Goal: Task Accomplishment & Management: Manage account settings

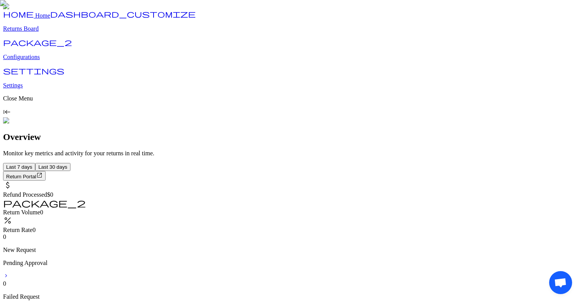
click at [46, 32] on p "Returns Board" at bounding box center [289, 28] width 573 height 7
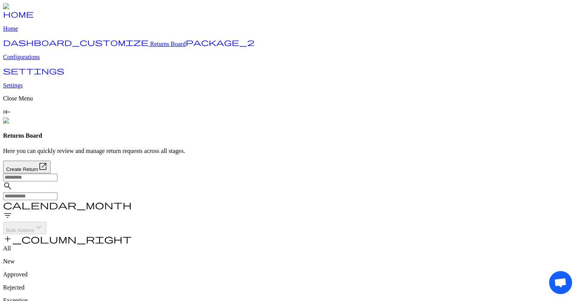
click at [57, 192] on input "text" at bounding box center [30, 196] width 54 height 8
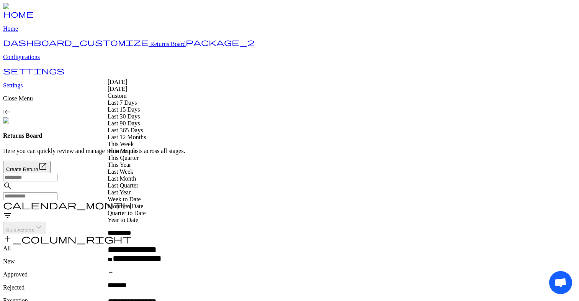
type input "**********"
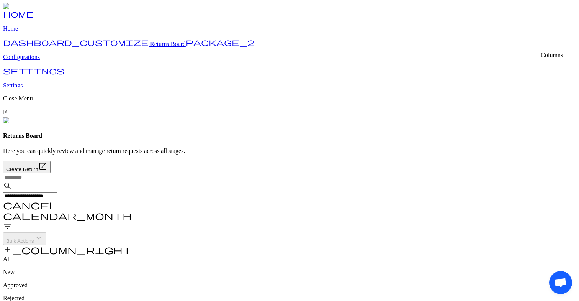
click at [132, 245] on span "add_column_right" at bounding box center [67, 249] width 129 height 9
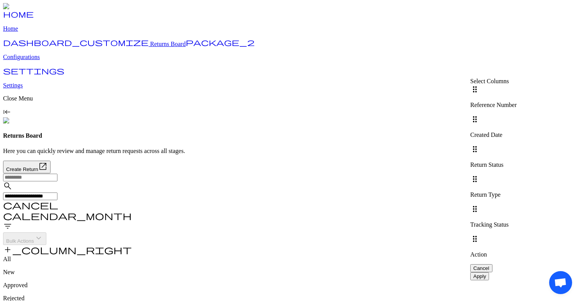
click at [517, 144] on div at bounding box center [494, 144] width 46 height 0
click at [517, 174] on div at bounding box center [494, 174] width 46 height 0
click at [486, 273] on span "Apply" at bounding box center [480, 276] width 13 height 6
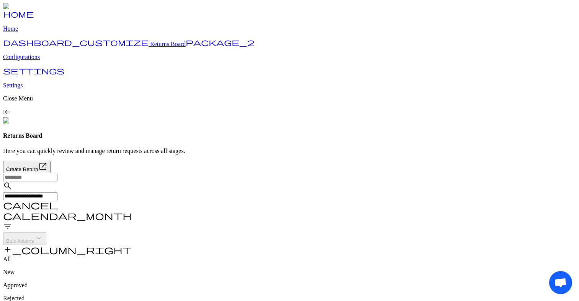
click at [367, 256] on div "All New Approved Rejected Exception Archived" at bounding box center [289, 292] width 573 height 72
click at [58, 200] on span "cancel" at bounding box center [30, 204] width 55 height 9
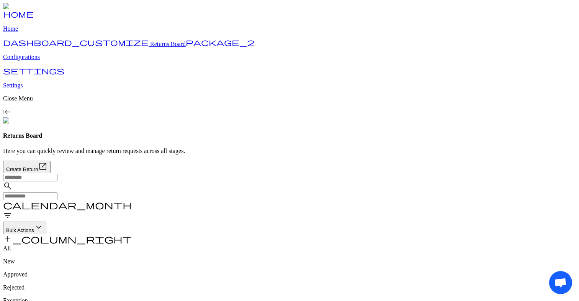
click at [31, 61] on p "Configurations" at bounding box center [289, 57] width 573 height 7
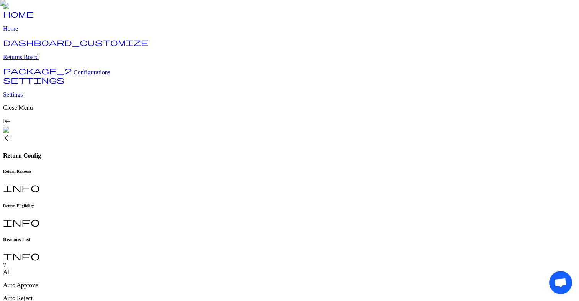
scroll to position [45, 0]
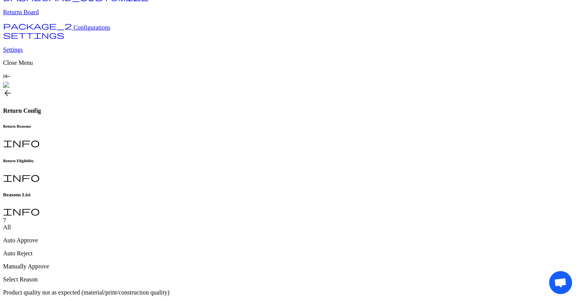
click at [197, 158] on h6 "Return Eligibility" at bounding box center [289, 160] width 573 height 5
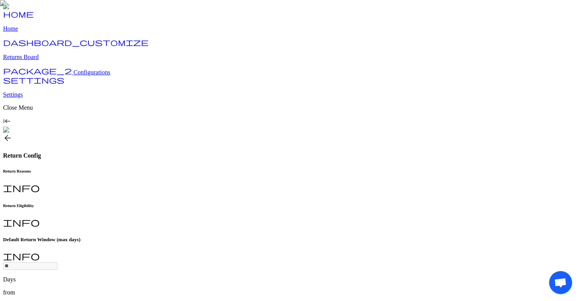
scroll to position [44, 0]
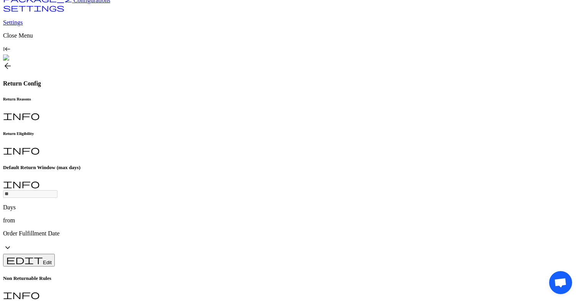
scroll to position [76, 0]
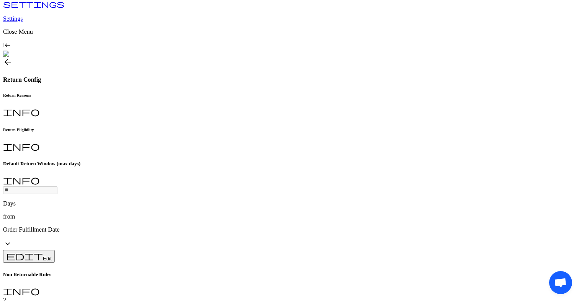
click at [151, 210] on p "Home page" at bounding box center [191, 211] width 131 height 7
click at [177, 233] on p "men" at bounding box center [191, 236] width 131 height 7
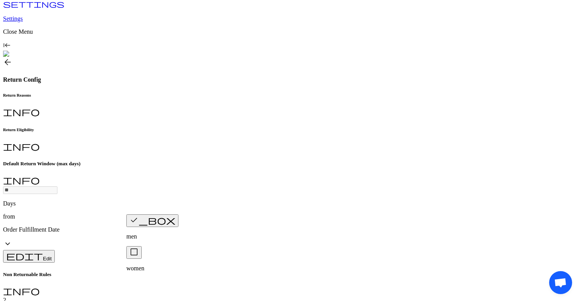
type input "*"
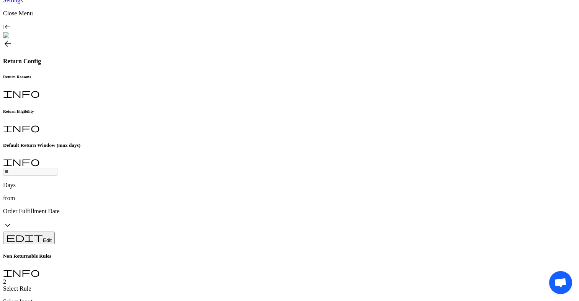
type input "****"
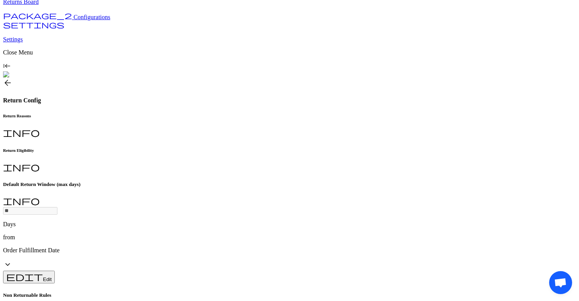
scroll to position [0, 0]
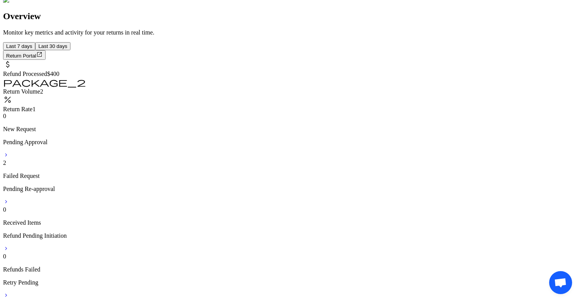
scroll to position [121, 0]
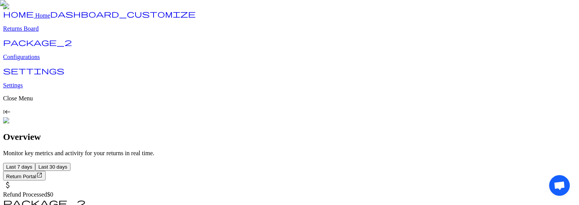
click at [46, 61] on p "Configurations" at bounding box center [289, 57] width 573 height 7
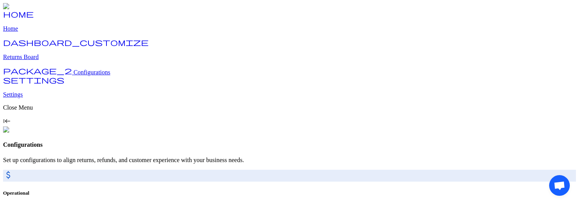
scroll to position [69, 0]
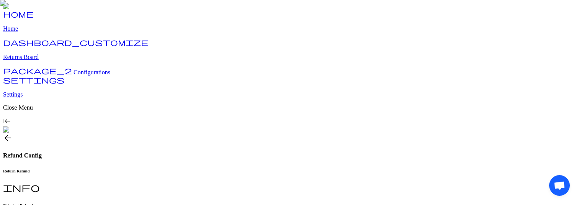
scroll to position [90, 0]
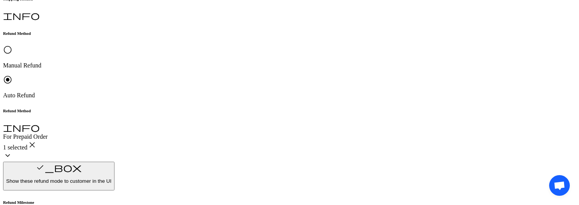
click at [175, 89] on span "Customer Preferred" at bounding box center [150, 86] width 48 height 7
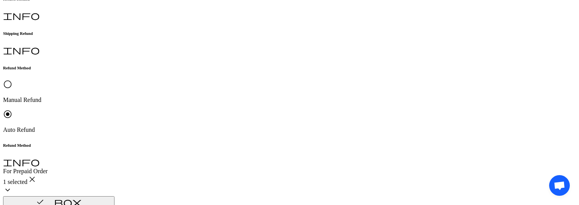
click at [190, 79] on p "Request Placed" at bounding box center [192, 78] width 132 height 7
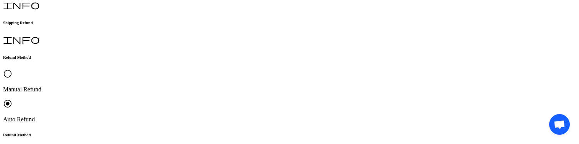
scroll to position [183, 0]
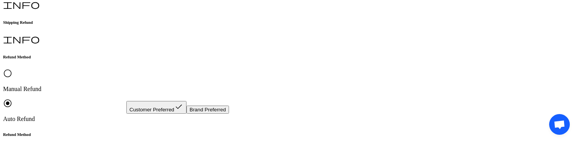
click at [202, 100] on button "Brand Preferred" at bounding box center [208, 109] width 43 height 8
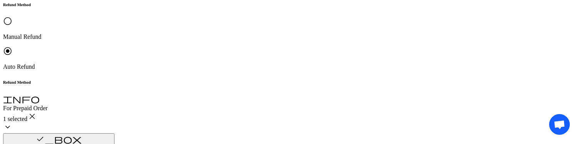
scroll to position [265, 0]
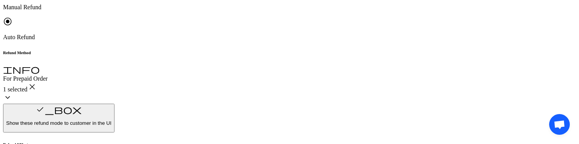
click at [174, 64] on p "Original Payment method (Shopify)" at bounding box center [190, 63] width 129 height 7
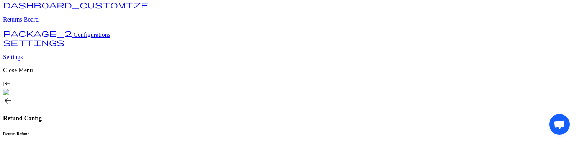
scroll to position [0, 0]
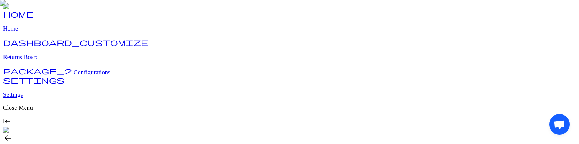
click at [74, 75] on span "Configurations" at bounding box center [92, 72] width 37 height 7
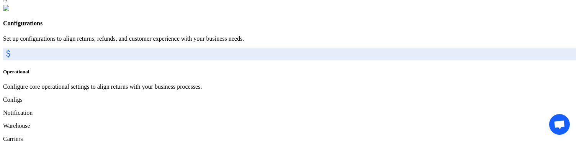
scroll to position [131, 0]
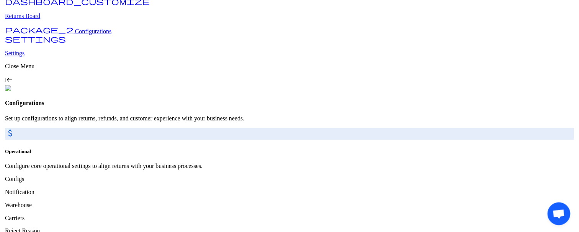
scroll to position [43, 0]
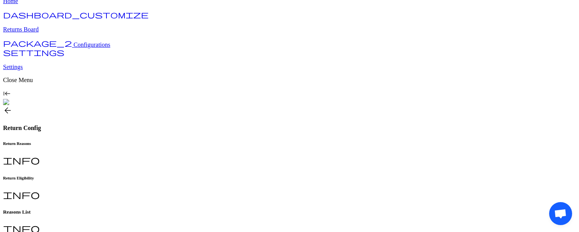
scroll to position [28, 0]
click at [184, 111] on p "test" at bounding box center [238, 108] width 242 height 7
type input "****"
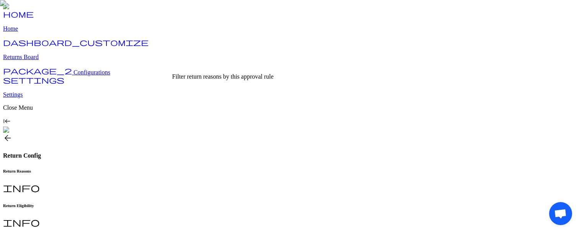
type input "******"
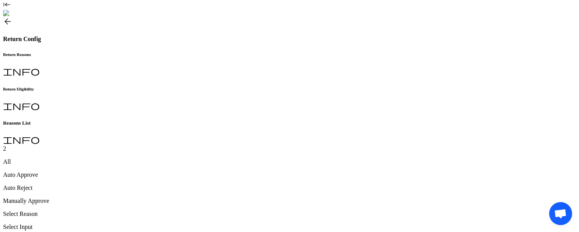
scroll to position [144, 0]
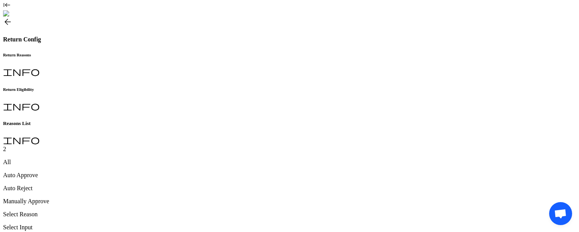
scroll to position [145, 0]
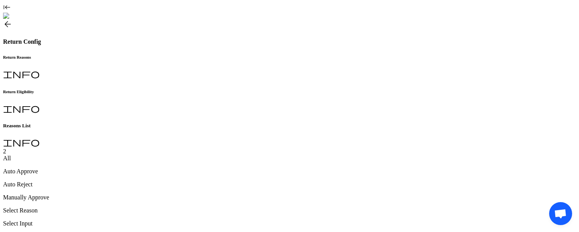
type input "******"
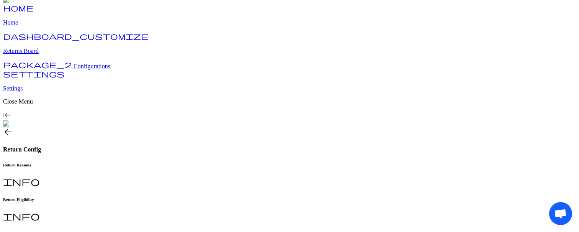
scroll to position [0, 0]
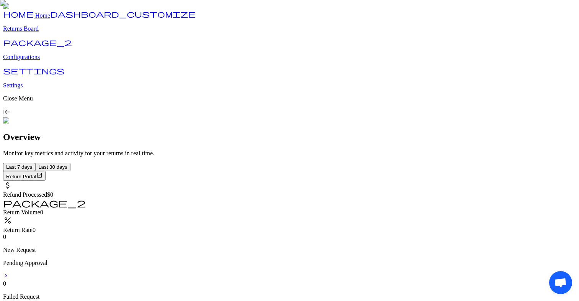
click at [48, 61] on p "Configurations" at bounding box center [289, 57] width 573 height 7
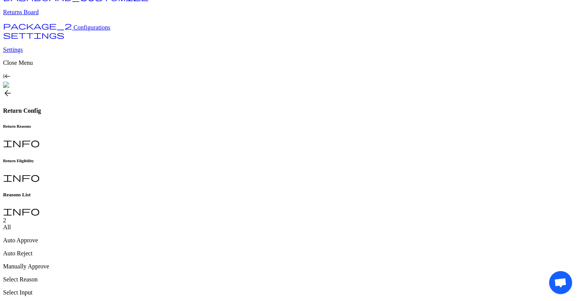
type input "******"
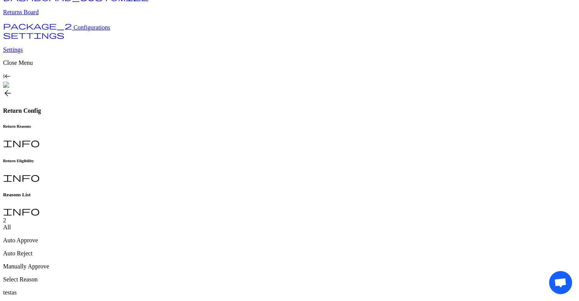
click at [36, 16] on p "Returns Board" at bounding box center [289, 12] width 573 height 7
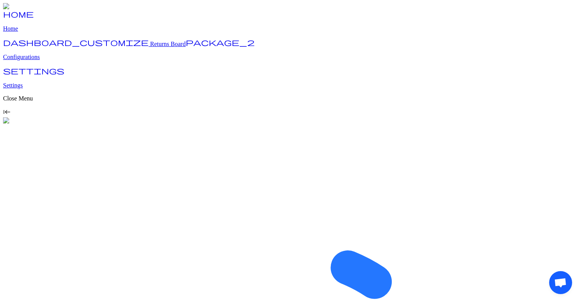
click at [39, 61] on p "Configurations" at bounding box center [289, 57] width 573 height 7
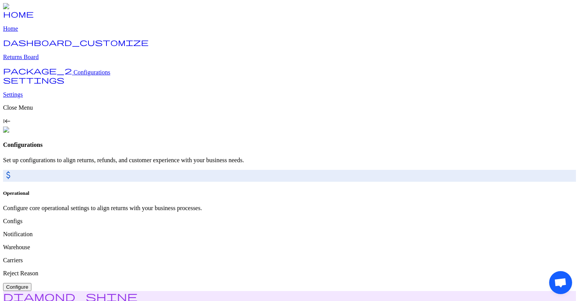
click at [28, 284] on span "Configure" at bounding box center [17, 287] width 22 height 6
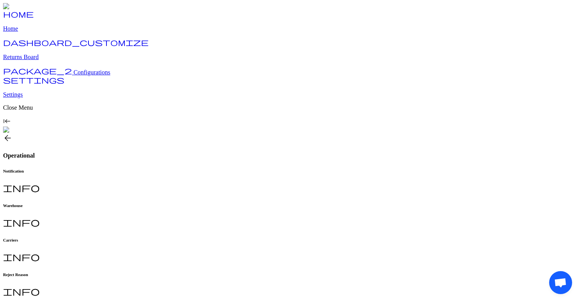
click at [182, 203] on h6 "Warehouse" at bounding box center [289, 205] width 573 height 5
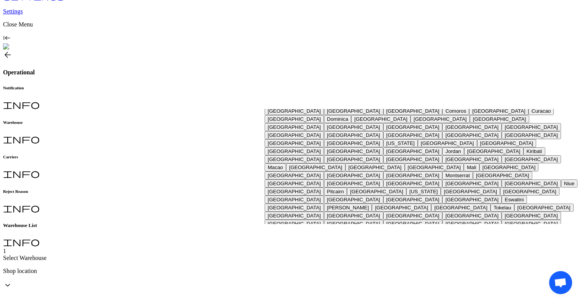
scroll to position [0, 0]
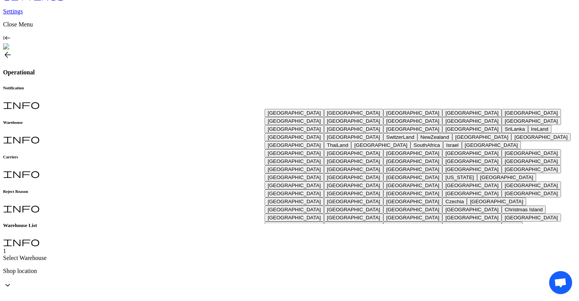
click at [502, 117] on button "United States of America" at bounding box center [531, 113] width 59 height 8
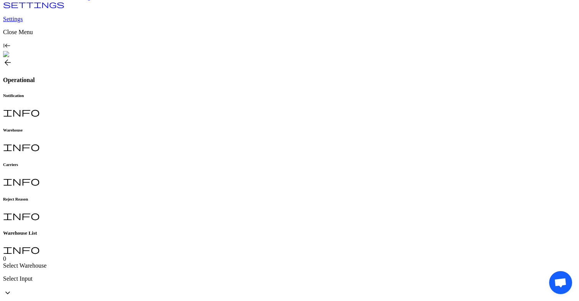
scroll to position [83, 0]
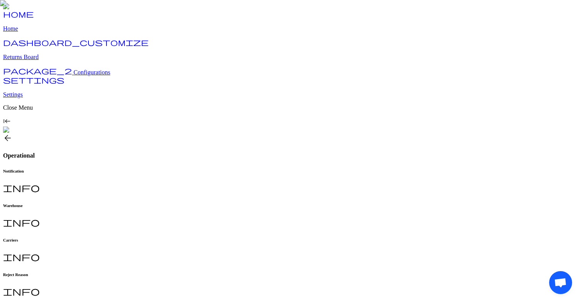
scroll to position [83, 0]
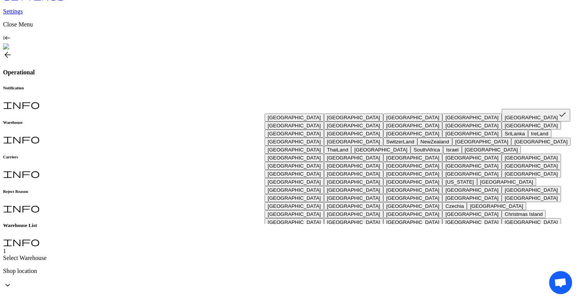
click at [305, 130] on button "[GEOGRAPHIC_DATA]" at bounding box center [294, 125] width 59 height 8
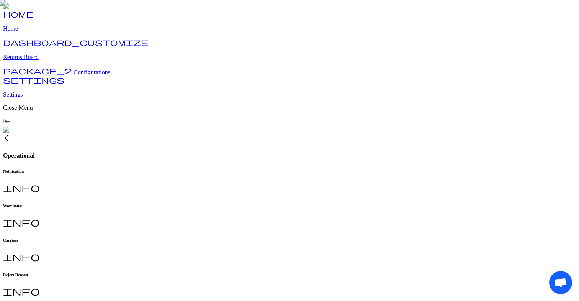
scroll to position [83, 0]
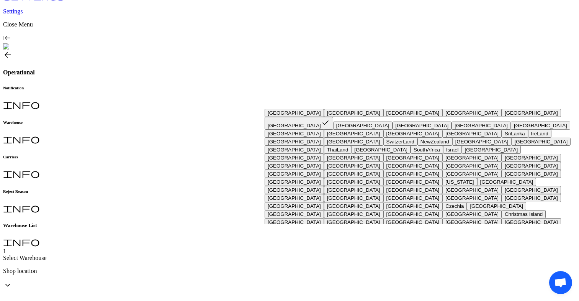
click at [333, 130] on button "[GEOGRAPHIC_DATA]" at bounding box center [362, 125] width 59 height 8
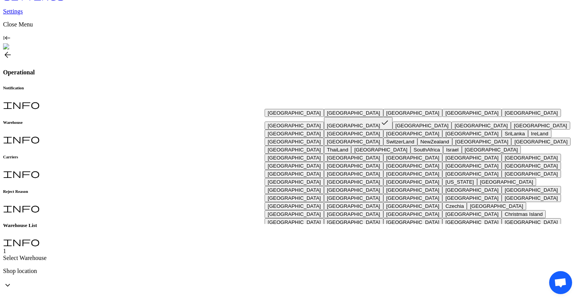
click at [502, 117] on button "[GEOGRAPHIC_DATA]" at bounding box center [531, 113] width 59 height 8
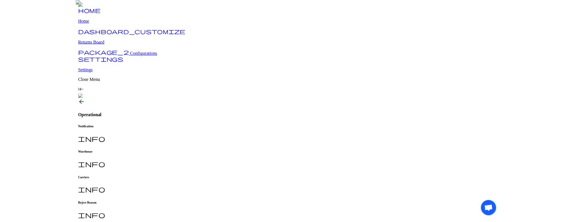
scroll to position [162, 0]
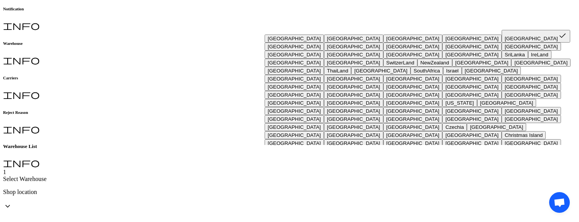
click at [282, 51] on button "[GEOGRAPHIC_DATA]" at bounding box center [294, 47] width 59 height 8
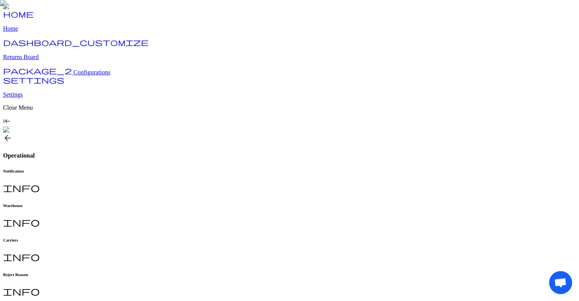
scroll to position [83, 0]
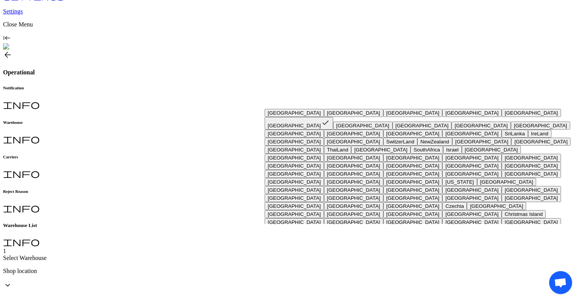
click at [502, 117] on button "United States of America" at bounding box center [531, 113] width 59 height 8
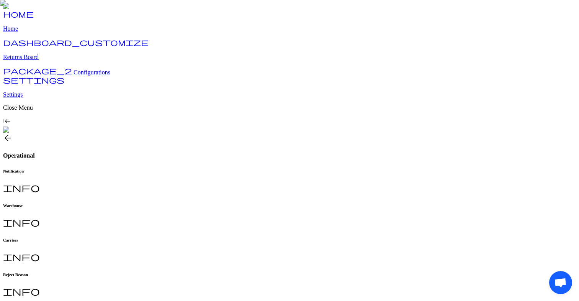
click at [63, 75] on link "package_2 Configurations" at bounding box center [56, 72] width 107 height 7
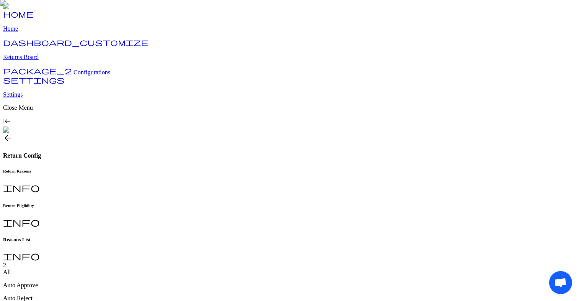
click at [204, 172] on div "Return Eligibility info" at bounding box center [289, 215] width 573 height 25
type input "*"
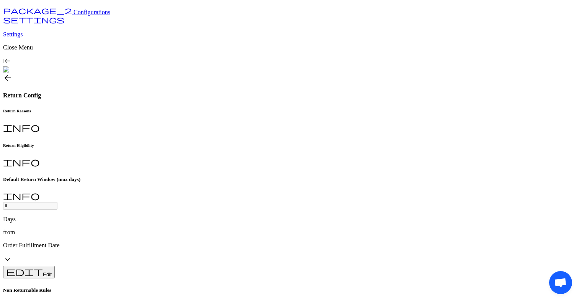
scroll to position [77, 0]
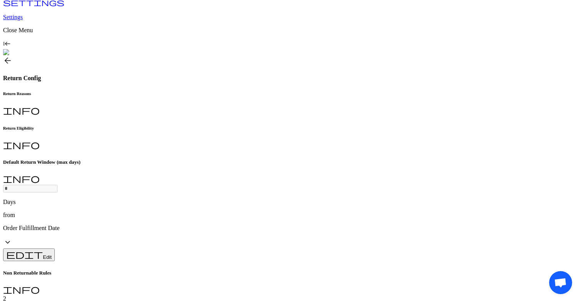
type input "*"
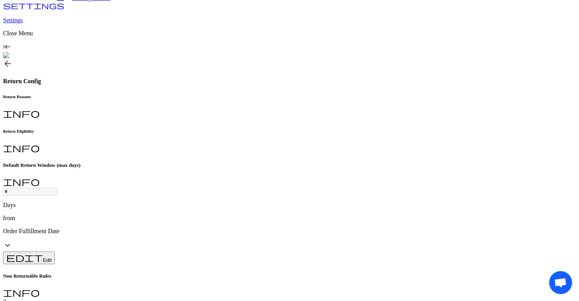
type input "****"
click at [176, 172] on p "Accessory" at bounding box center [191, 227] width 131 height 7
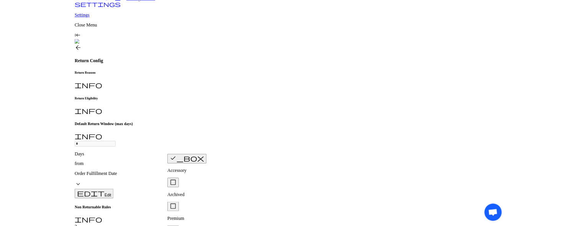
scroll to position [44, 0]
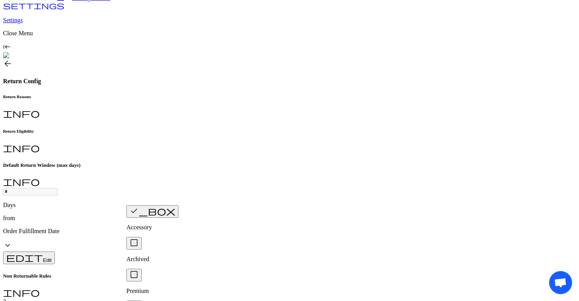
type input "*"
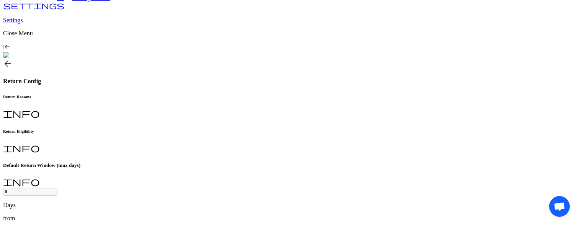
scroll to position [159, 0]
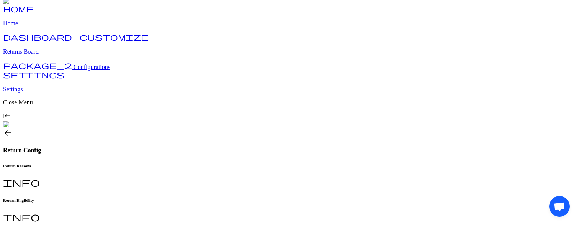
scroll to position [68, 0]
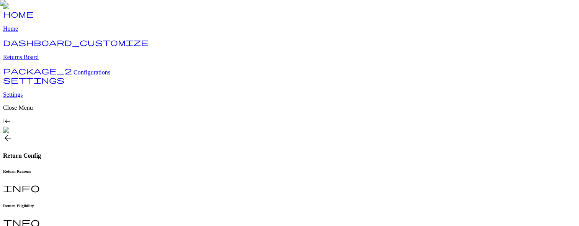
type input "*"
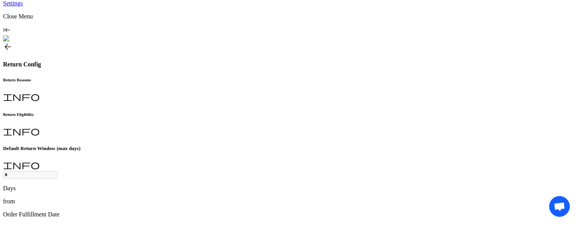
type input "****"
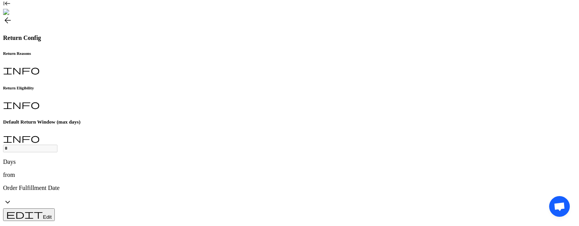
scroll to position [128, 0]
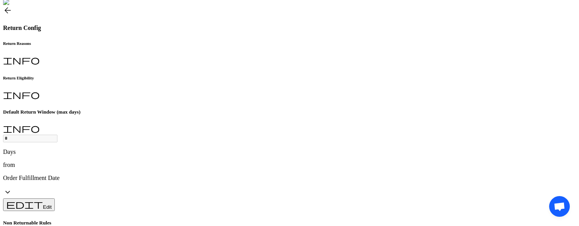
click at [164, 149] on p "Accessory" at bounding box center [191, 152] width 131 height 7
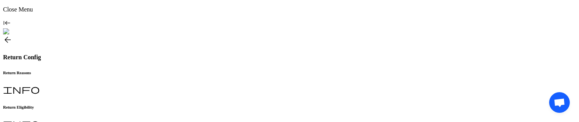
scroll to position [92, 0]
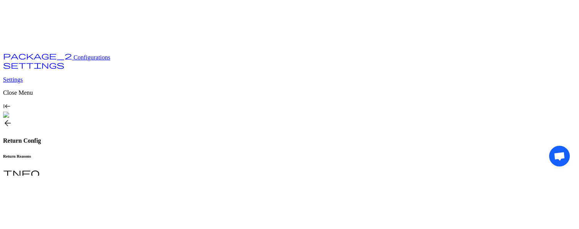
scroll to position [0, 0]
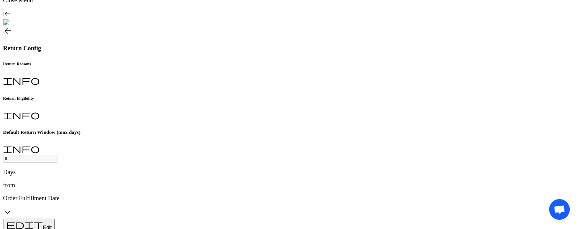
type input "*"
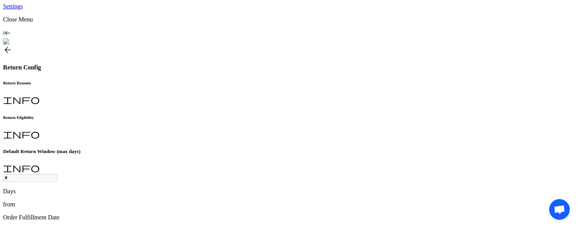
type input "****"
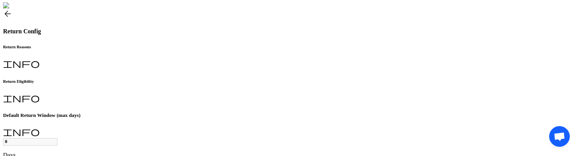
scroll to position [112, 0]
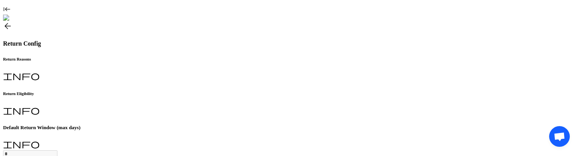
type input "*"
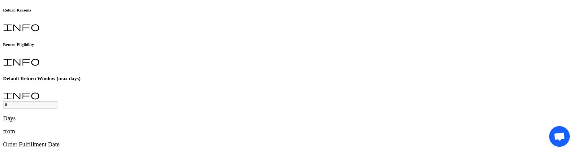
type input "****"
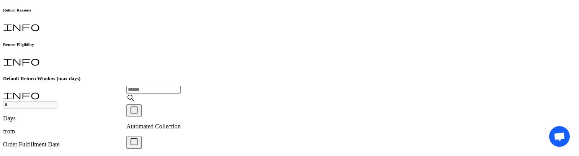
click at [153, 124] on p "Automated Collection" at bounding box center [191, 126] width 131 height 7
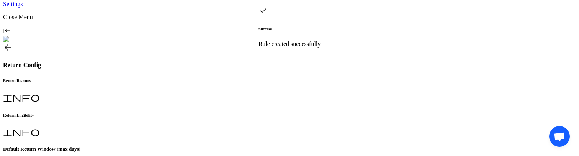
scroll to position [100, 0]
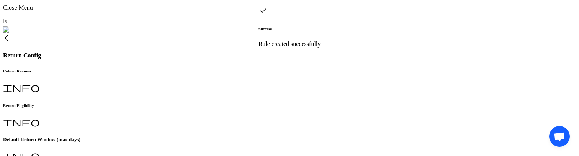
click at [142, 96] on p "test" at bounding box center [240, 92] width 247 height 7
type input "*"
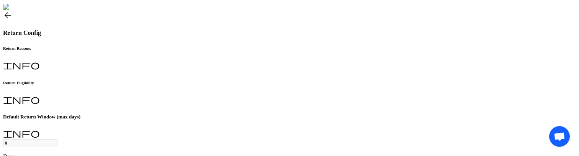
scroll to position [118, 0]
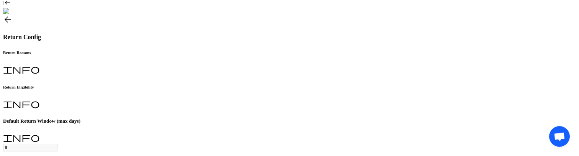
click at [163, 48] on p "test" at bounding box center [240, 48] width 247 height 7
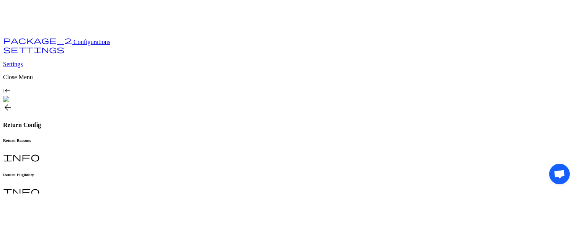
scroll to position [0, 0]
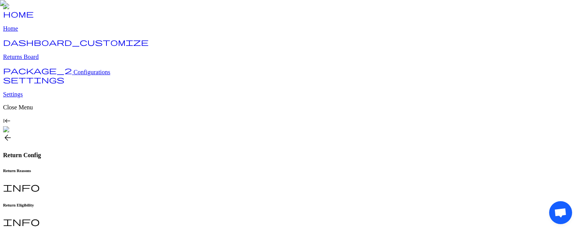
type input "*"
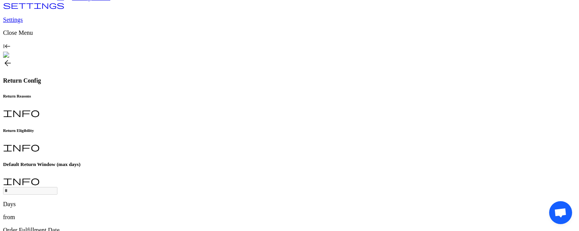
scroll to position [79, 0]
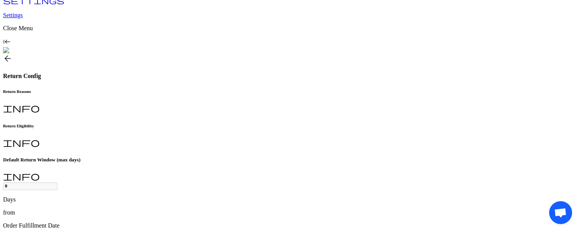
click at [154, 99] on button "rule 2" at bounding box center [149, 95] width 19 height 8
click at [164, 99] on button "test" at bounding box center [166, 95] width 14 height 8
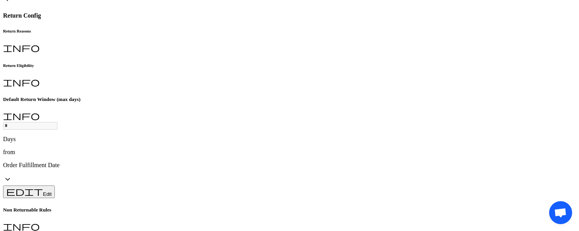
scroll to position [136, 0]
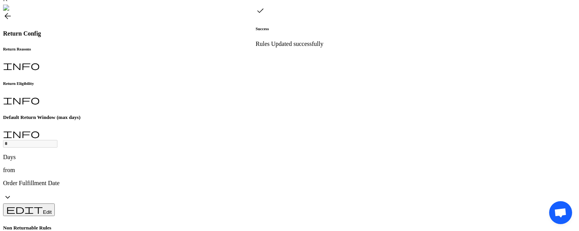
scroll to position [108, 0]
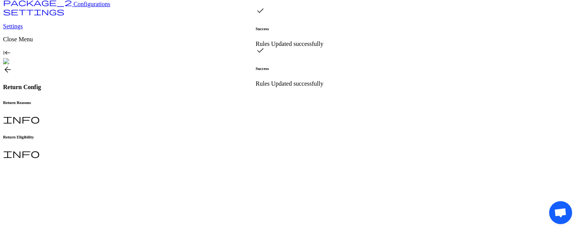
scroll to position [0, 0]
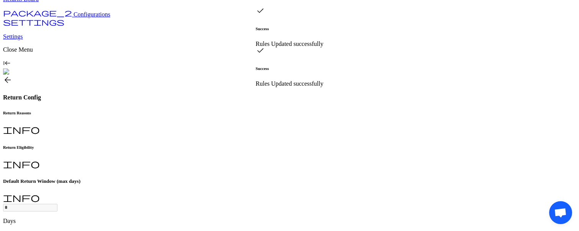
scroll to position [56, 0]
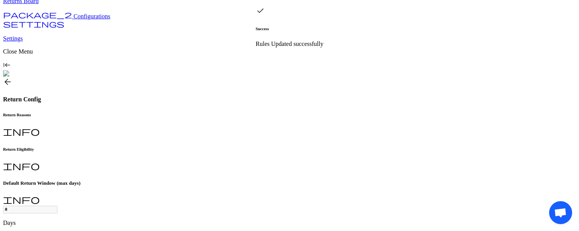
type input "****"
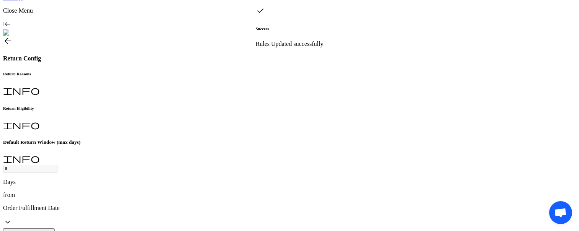
scroll to position [109, 0]
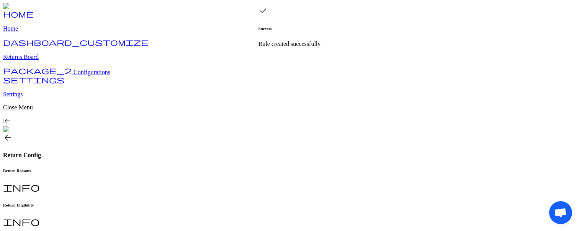
scroll to position [0, 0]
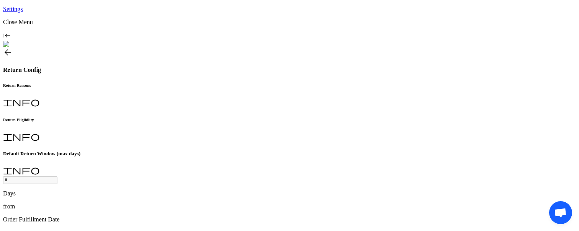
type input "********"
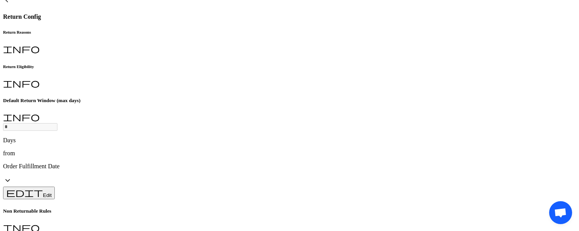
scroll to position [144, 0]
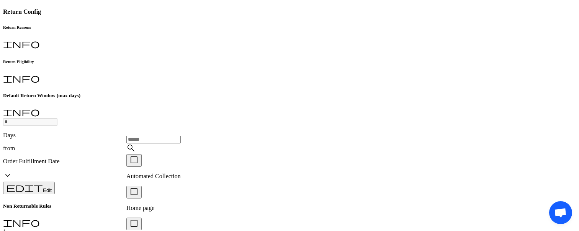
click at [173, 176] on p "Automated Collection" at bounding box center [191, 176] width 131 height 7
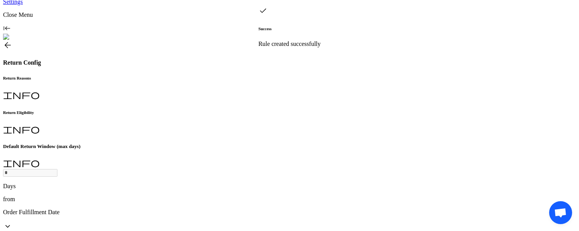
scroll to position [89, 0]
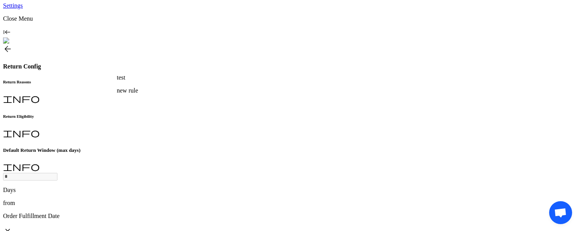
click at [179, 92] on p "new rule" at bounding box center [240, 90] width 247 height 7
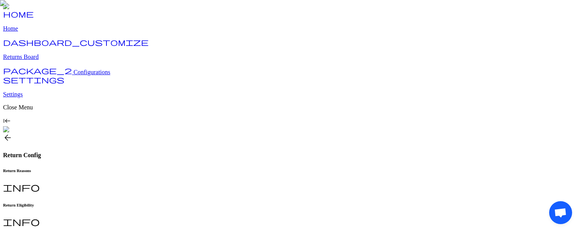
click at [254, 120] on p "Order Fulfillment Date" at bounding box center [261, 116] width 116 height 7
click at [266, 119] on p "Order Fulfillment Date" at bounding box center [261, 116] width 116 height 7
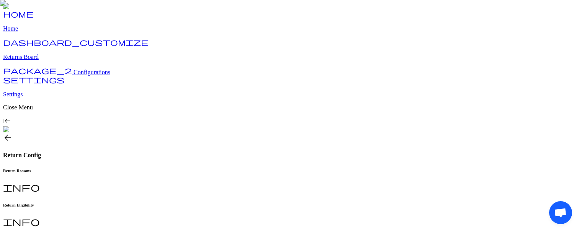
click at [262, 120] on p "Order Fulfillment Date" at bounding box center [261, 116] width 116 height 7
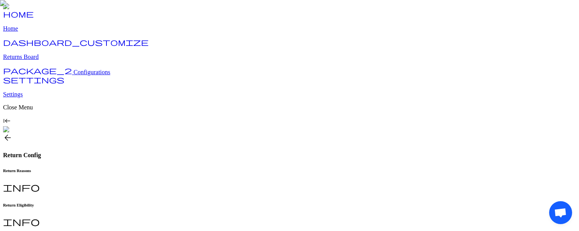
click at [260, 115] on div "Order Fulfillment Date" at bounding box center [261, 116] width 116 height 7
click at [258, 115] on p "Order Fulfillment Date" at bounding box center [261, 116] width 116 height 7
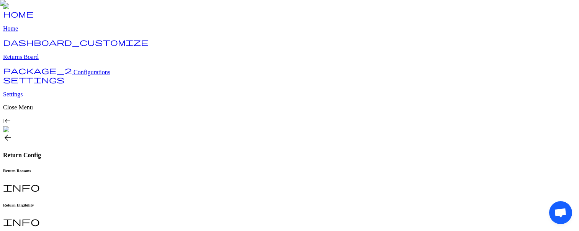
type input "*"
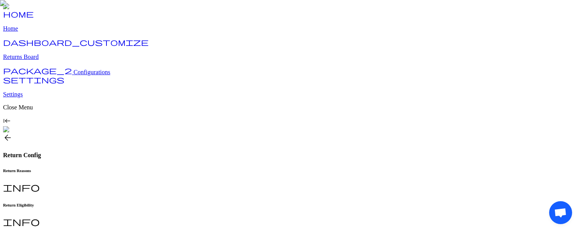
click at [284, 115] on button "Order Fulfillment Date check" at bounding box center [274, 113] width 65 height 13
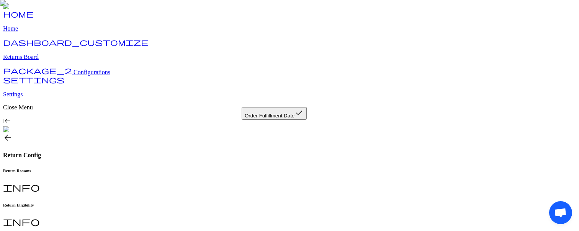
click at [285, 118] on button "Order Fulfillment Date check" at bounding box center [274, 113] width 65 height 13
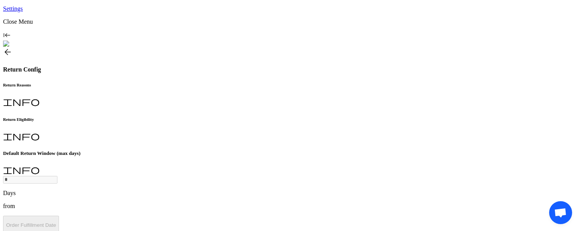
scroll to position [104, 0]
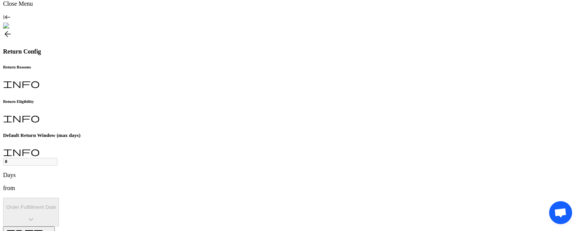
type input "*"
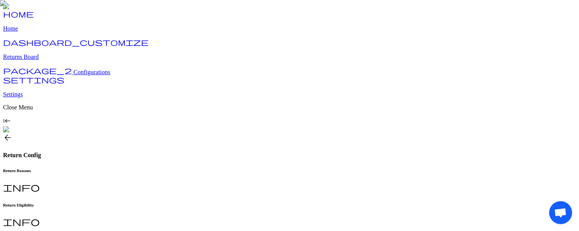
type input "*"
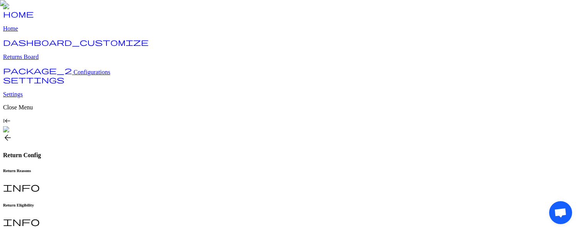
scroll to position [104, 0]
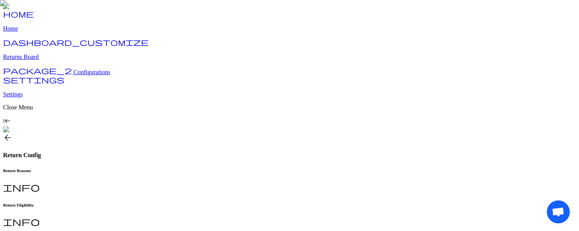
click at [39, 32] on link "home Home" at bounding box center [289, 22] width 573 height 20
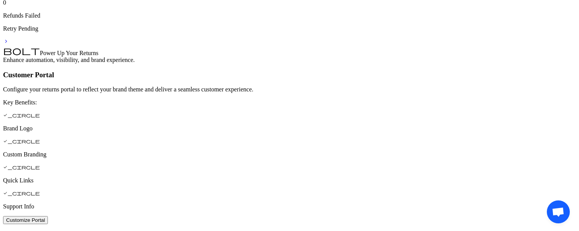
scroll to position [374, 0]
click at [48, 217] on button "Customize Portal" at bounding box center [25, 221] width 45 height 8
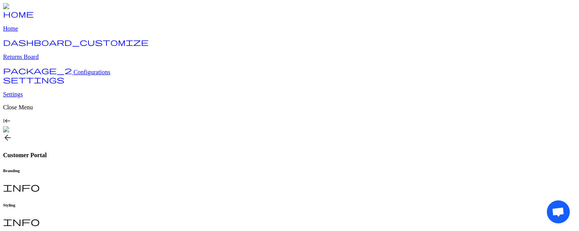
scroll to position [338, 0]
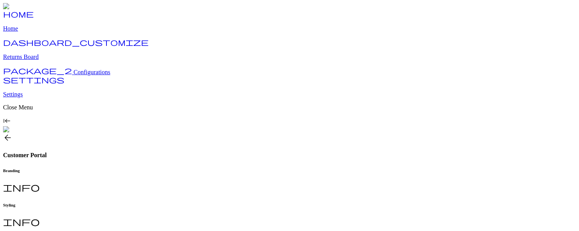
scroll to position [338, 0]
